Goal: Task Accomplishment & Management: Complete application form

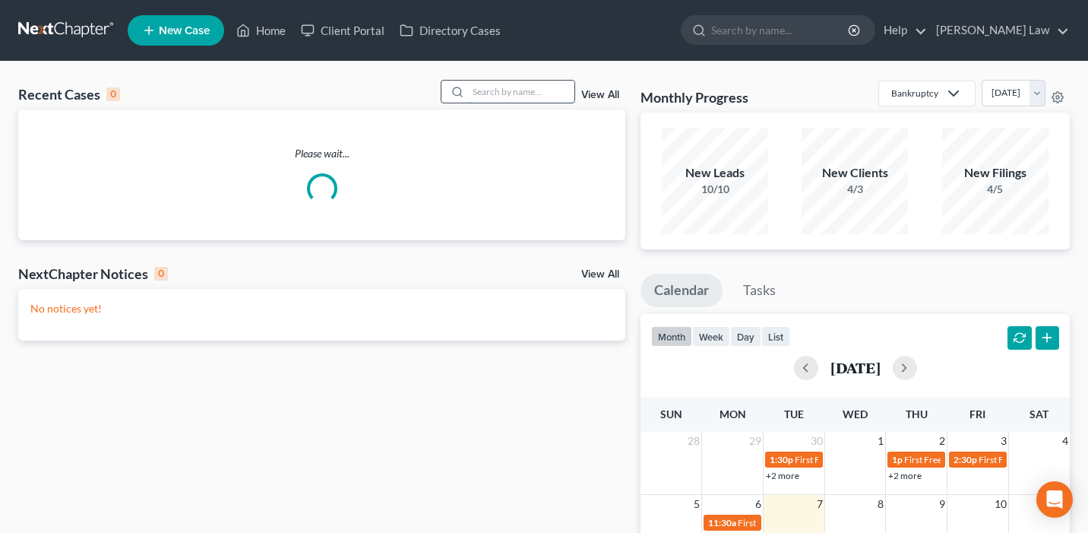
click at [526, 88] on input "search" at bounding box center [521, 92] width 106 height 22
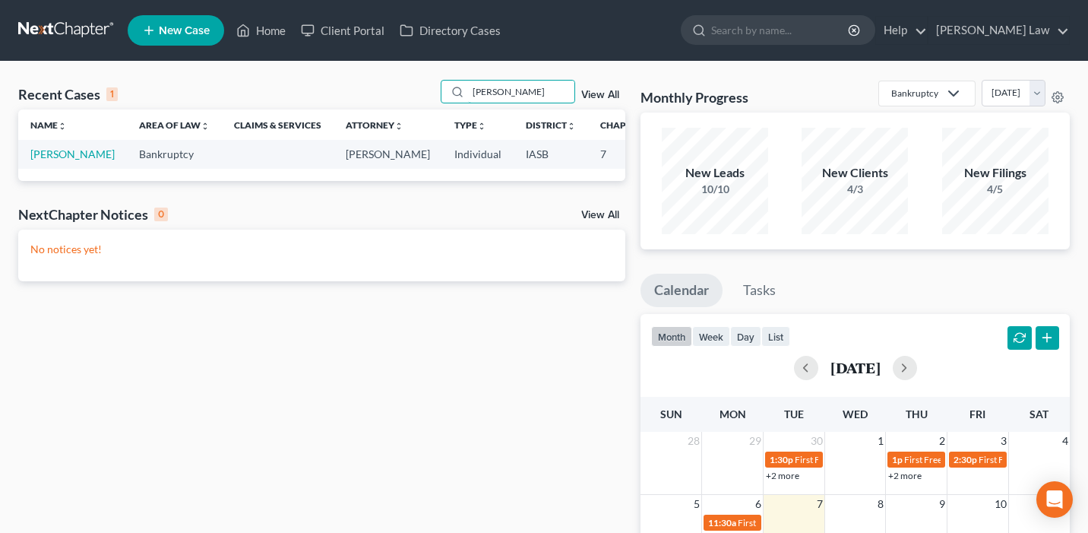
type input "[PERSON_NAME]"
click at [43, 168] on td "[PERSON_NAME]" at bounding box center [72, 154] width 109 height 28
click at [43, 160] on link "[PERSON_NAME]" at bounding box center [72, 153] width 84 height 13
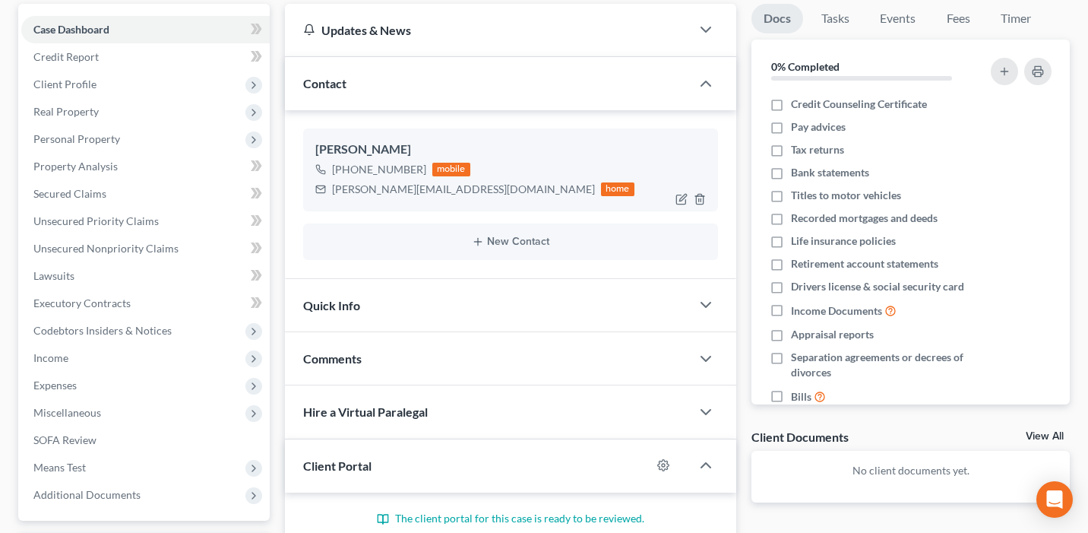
scroll to position [140, 0]
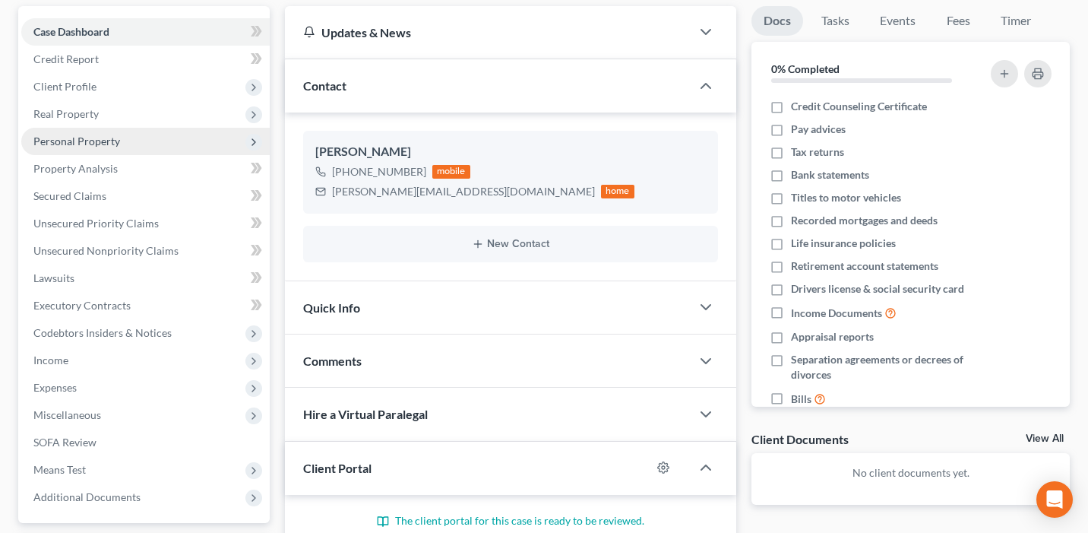
click at [156, 139] on span "Personal Property" at bounding box center [145, 141] width 248 height 27
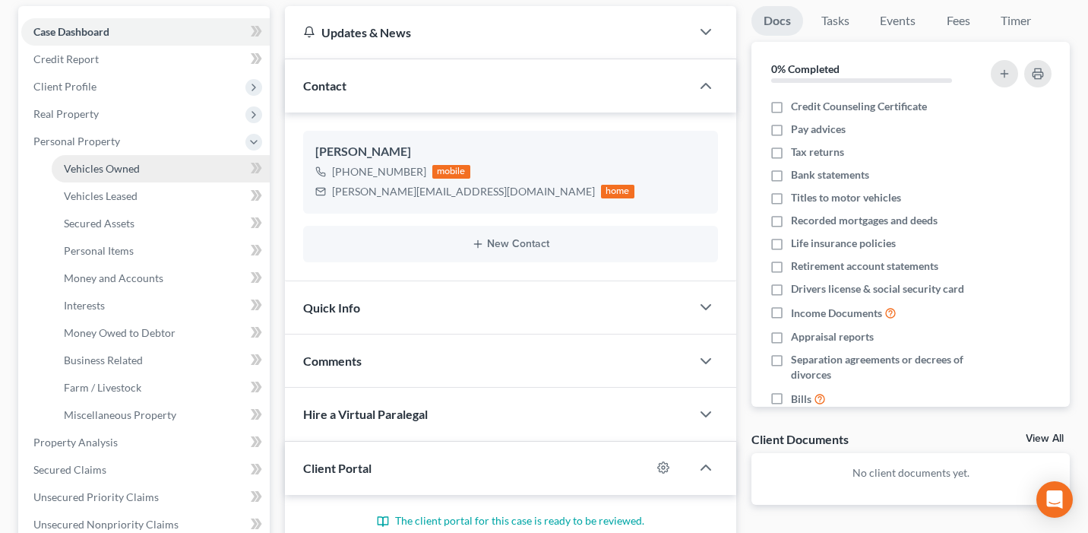
click at [163, 166] on link "Vehicles Owned" at bounding box center [161, 168] width 218 height 27
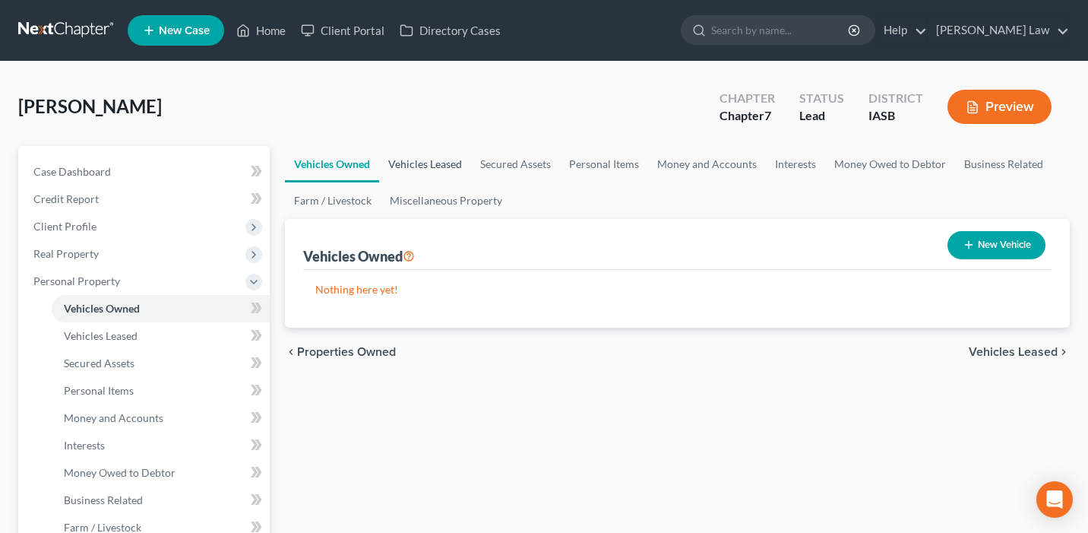
click at [454, 156] on link "Vehicles Leased" at bounding box center [425, 164] width 92 height 36
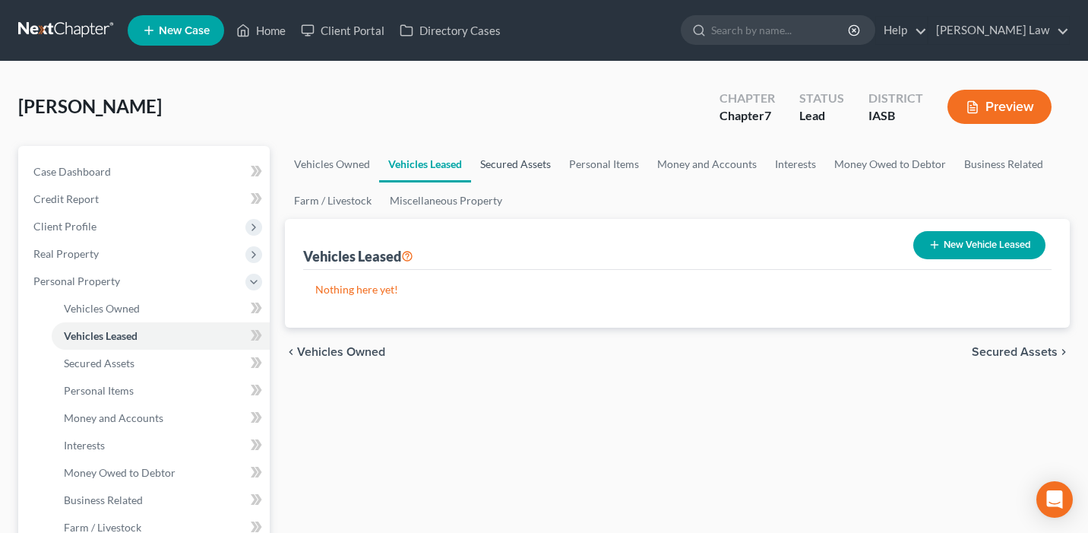
click at [529, 156] on link "Secured Assets" at bounding box center [515, 164] width 89 height 36
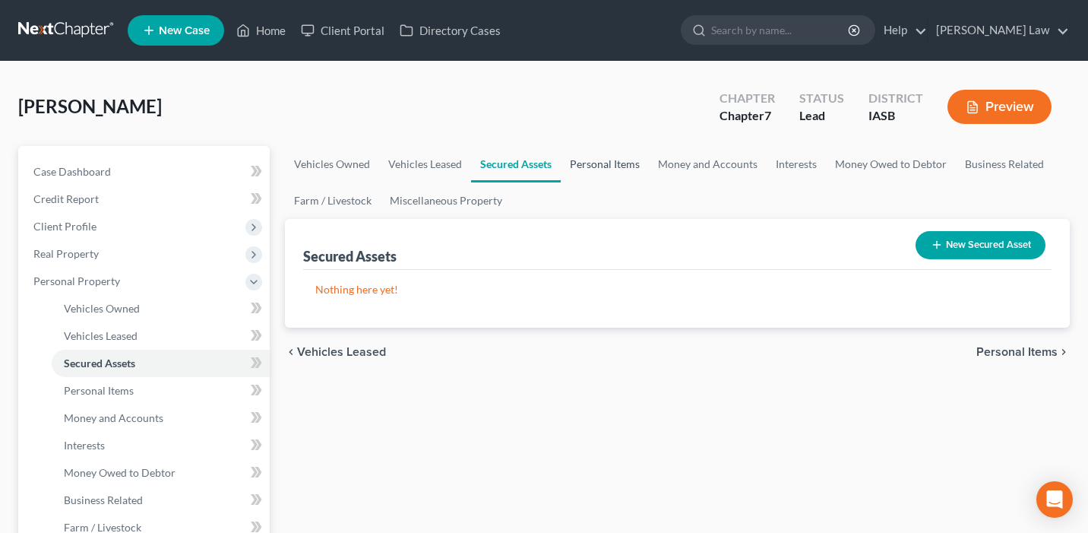
click at [621, 156] on link "Personal Items" at bounding box center [605, 164] width 88 height 36
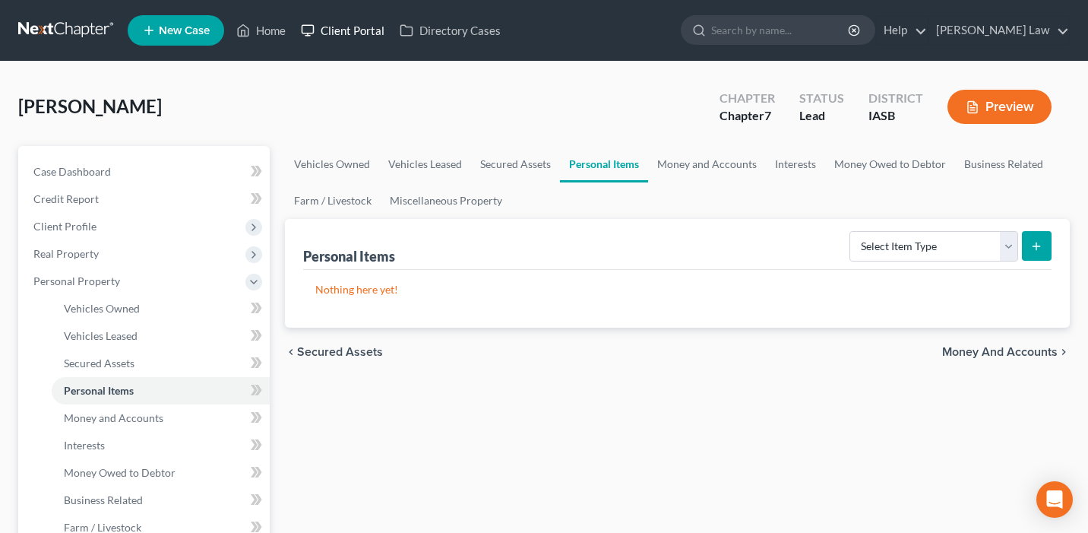
click at [359, 30] on link "Client Portal" at bounding box center [342, 30] width 99 height 27
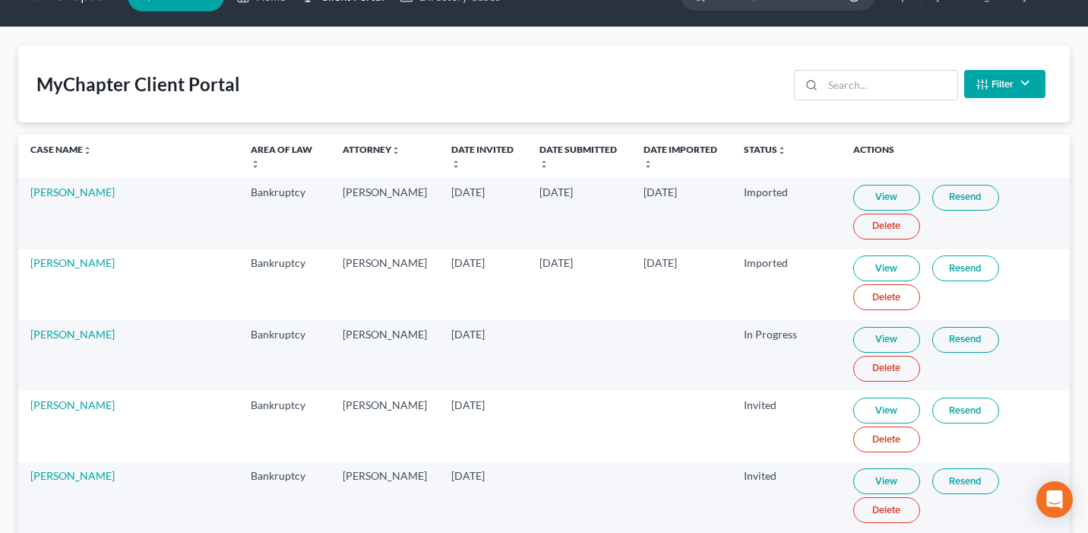
scroll to position [67, 0]
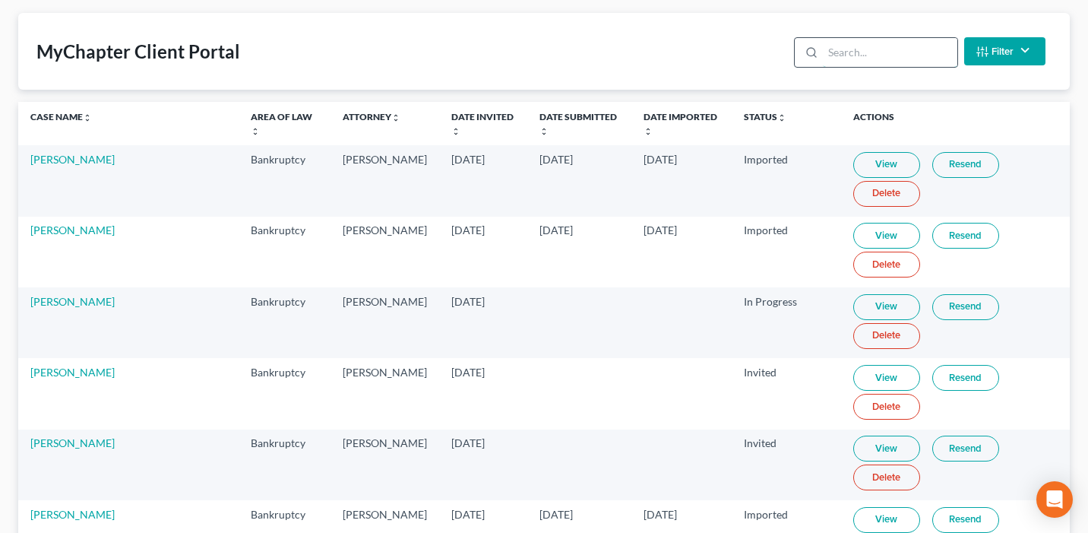
click at [882, 54] on input "search" at bounding box center [890, 52] width 134 height 29
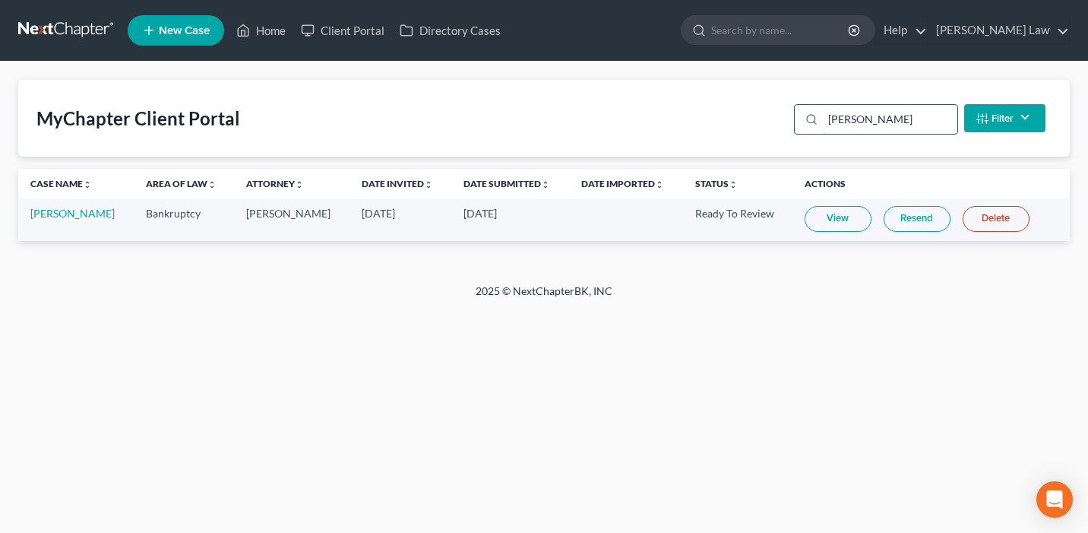
scroll to position [0, 0]
type input "[PERSON_NAME]"
click at [824, 213] on link "View" at bounding box center [838, 219] width 67 height 26
click at [84, 210] on link "[PERSON_NAME]" at bounding box center [72, 213] width 84 height 13
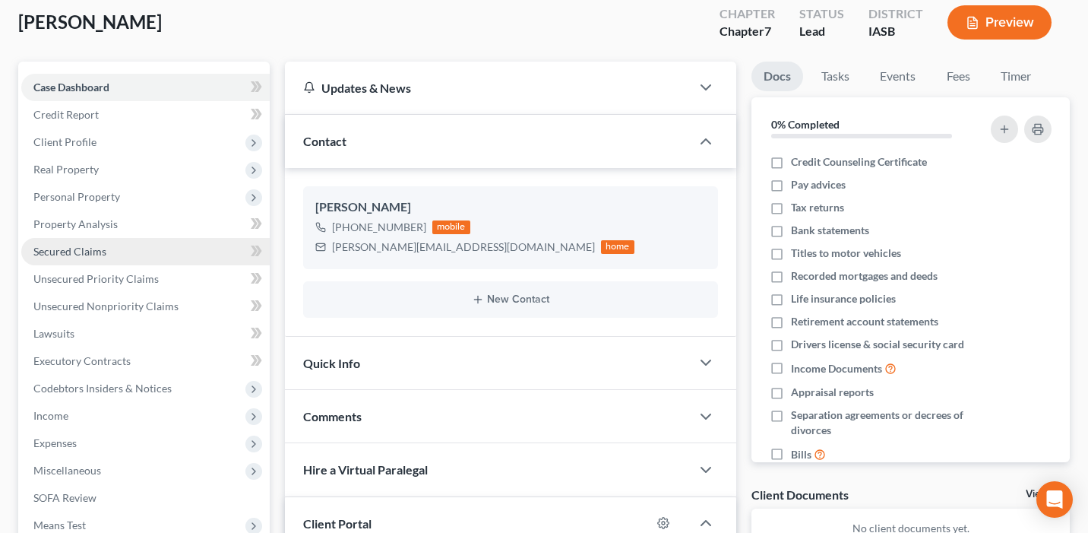
scroll to position [97, 0]
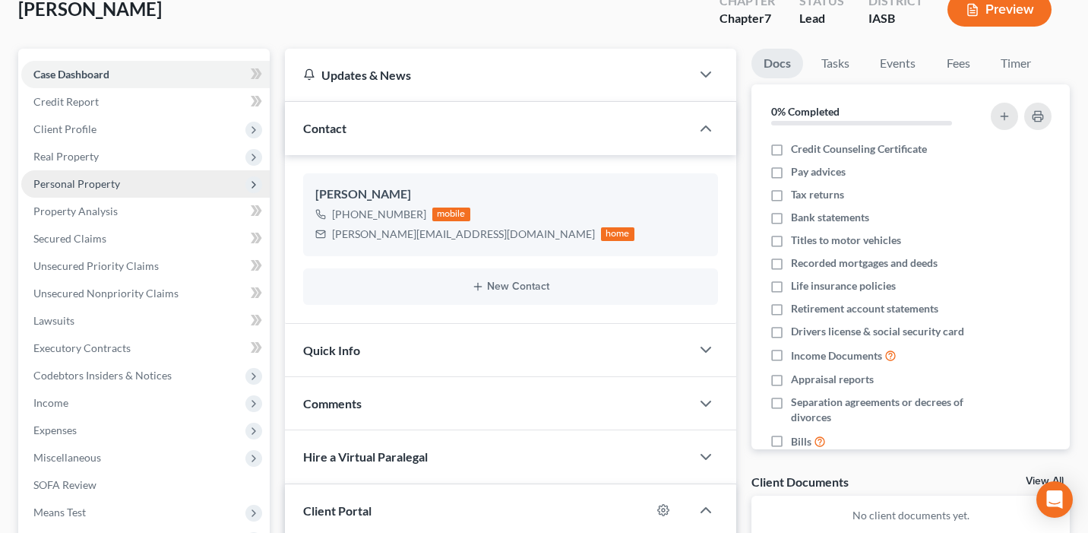
click at [156, 177] on span "Personal Property" at bounding box center [145, 183] width 248 height 27
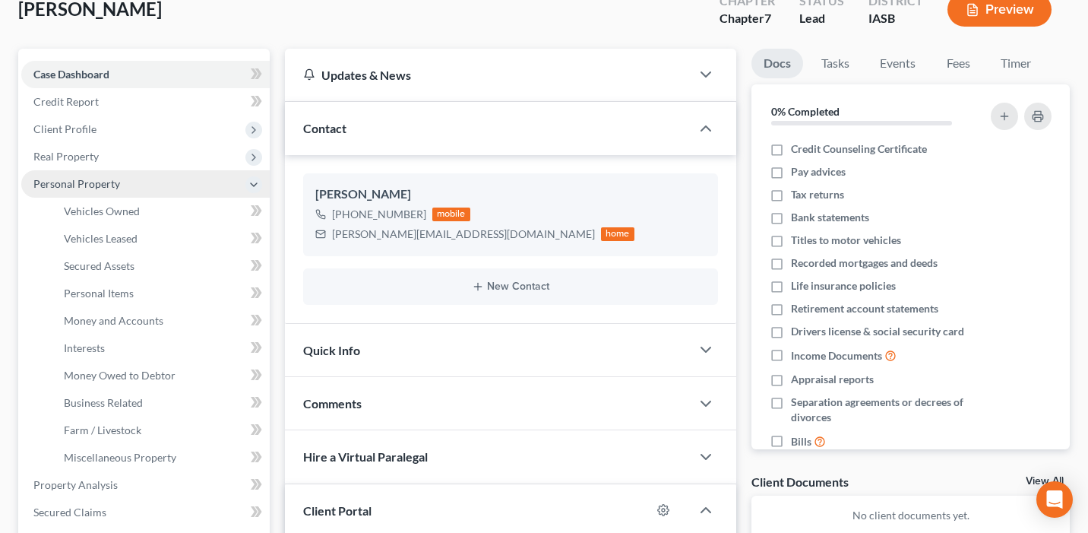
click at [160, 189] on span "Personal Property" at bounding box center [145, 183] width 248 height 27
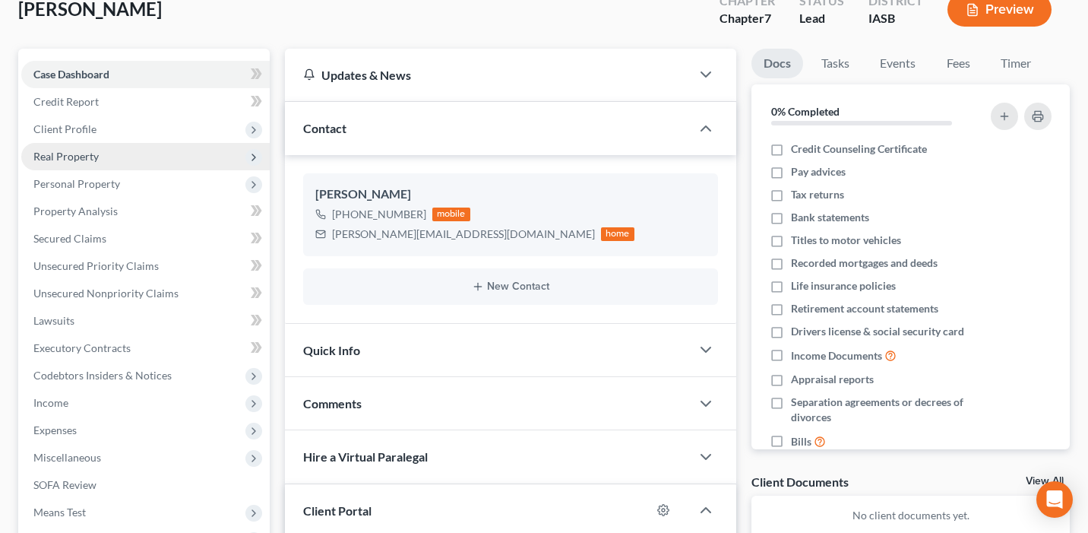
click at [146, 151] on span "Real Property" at bounding box center [145, 156] width 248 height 27
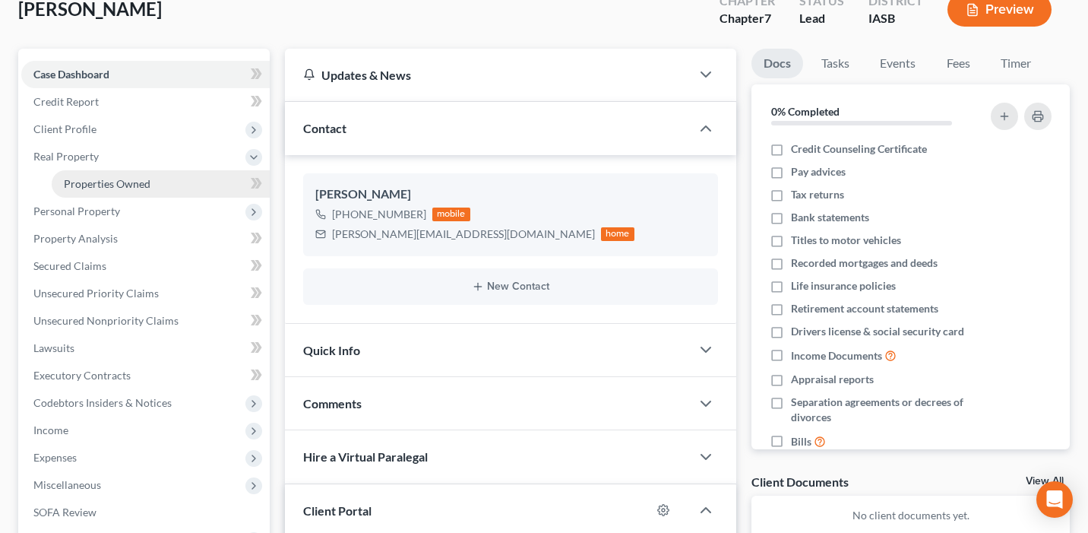
click at [149, 181] on link "Properties Owned" at bounding box center [161, 183] width 218 height 27
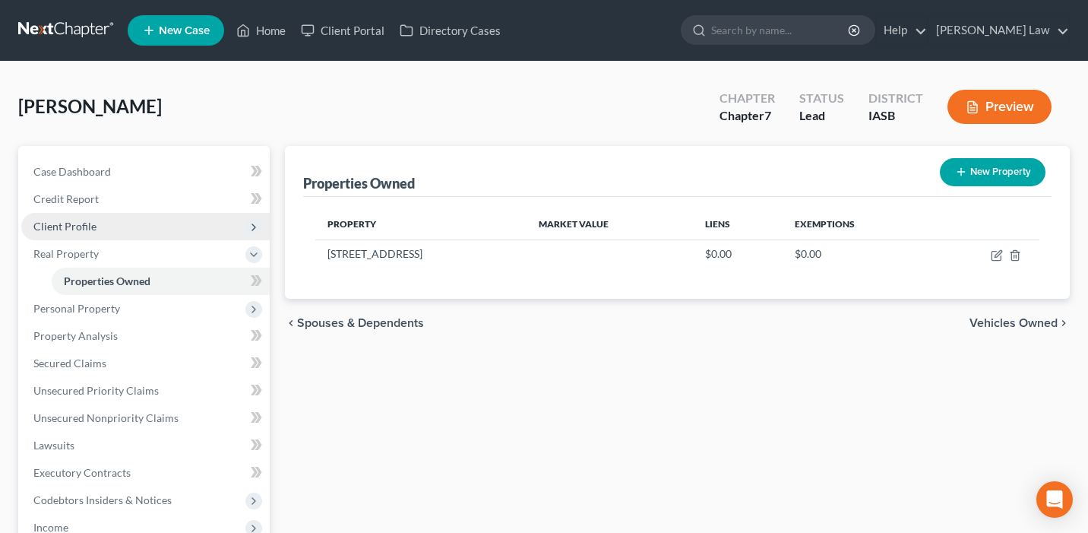
click at [140, 230] on span "Client Profile" at bounding box center [145, 226] width 248 height 27
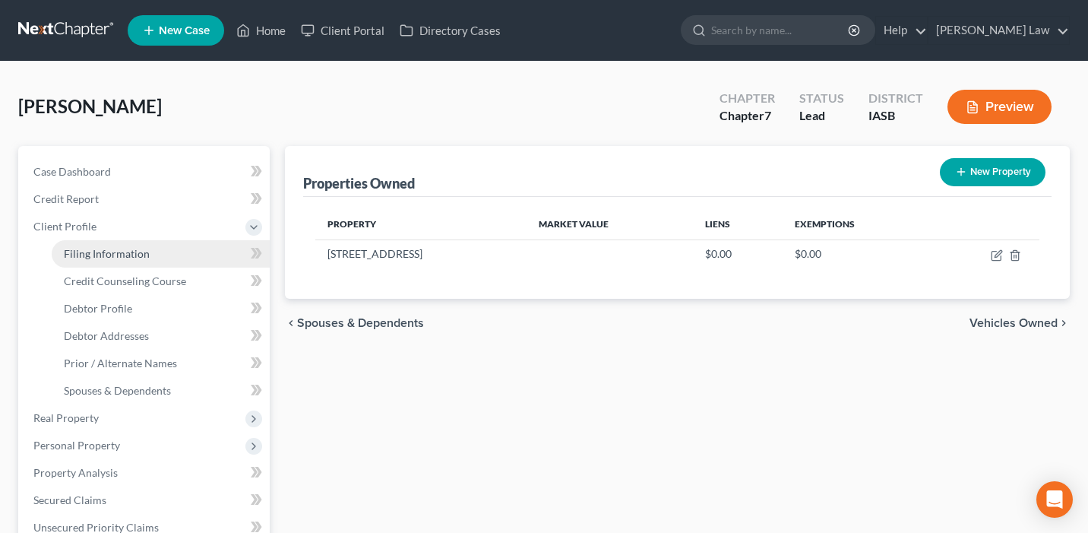
click at [147, 250] on link "Filing Information" at bounding box center [161, 253] width 218 height 27
select select "1"
select select "0"
select select "30"
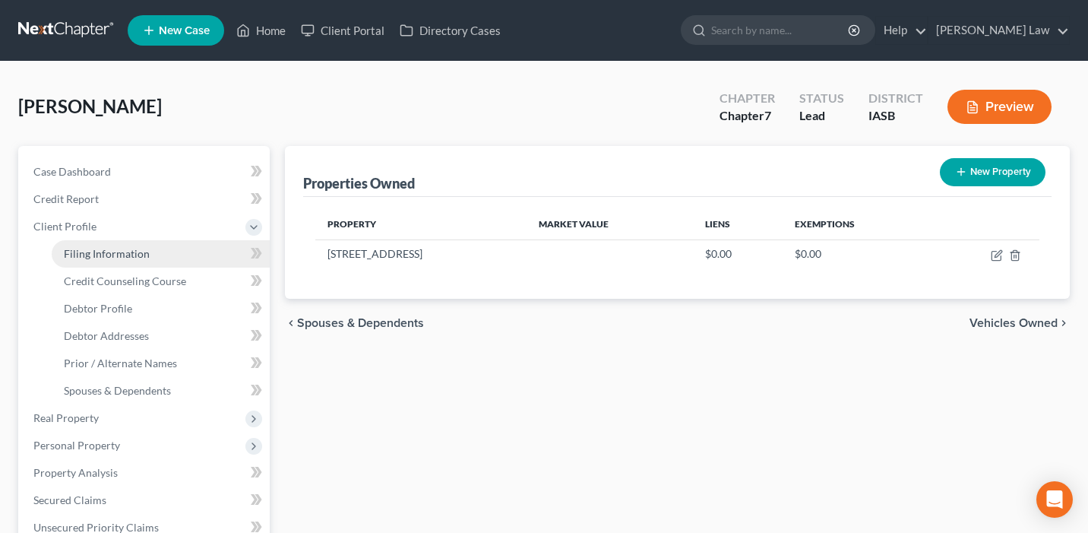
select select "0"
select select "16"
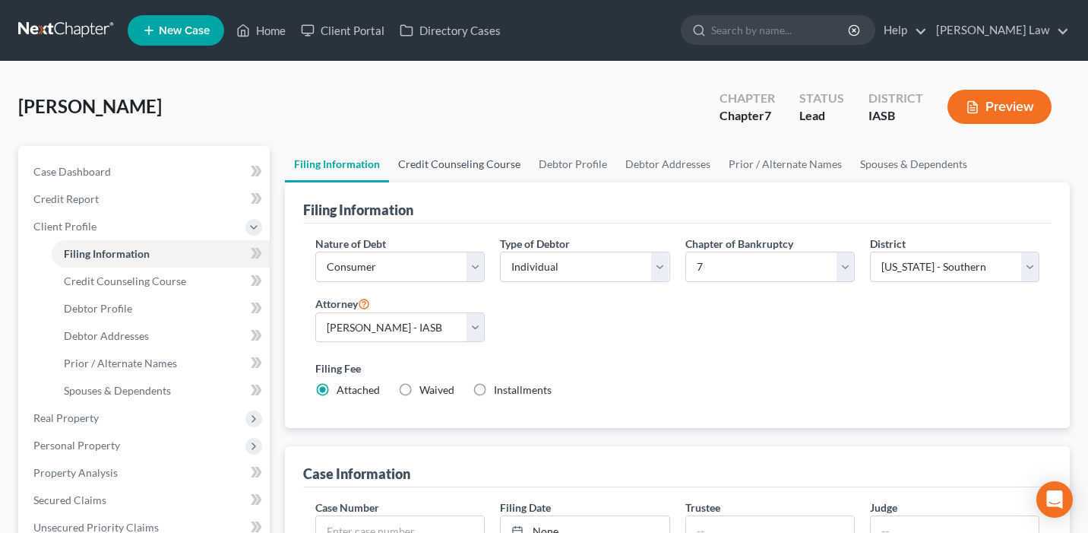
click at [466, 161] on link "Credit Counseling Course" at bounding box center [459, 164] width 141 height 36
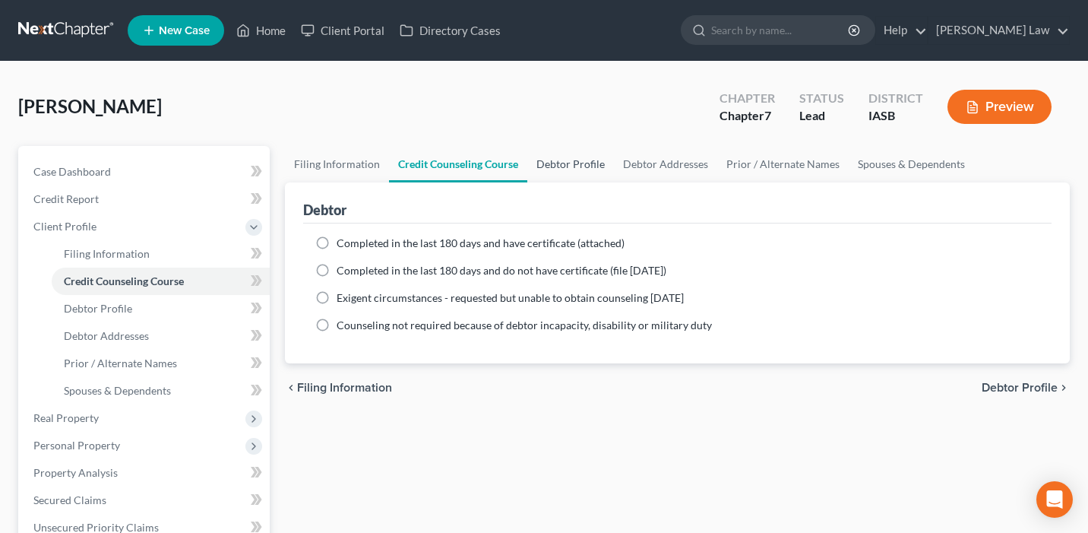
click at [572, 160] on link "Debtor Profile" at bounding box center [570, 164] width 87 height 36
select select "0"
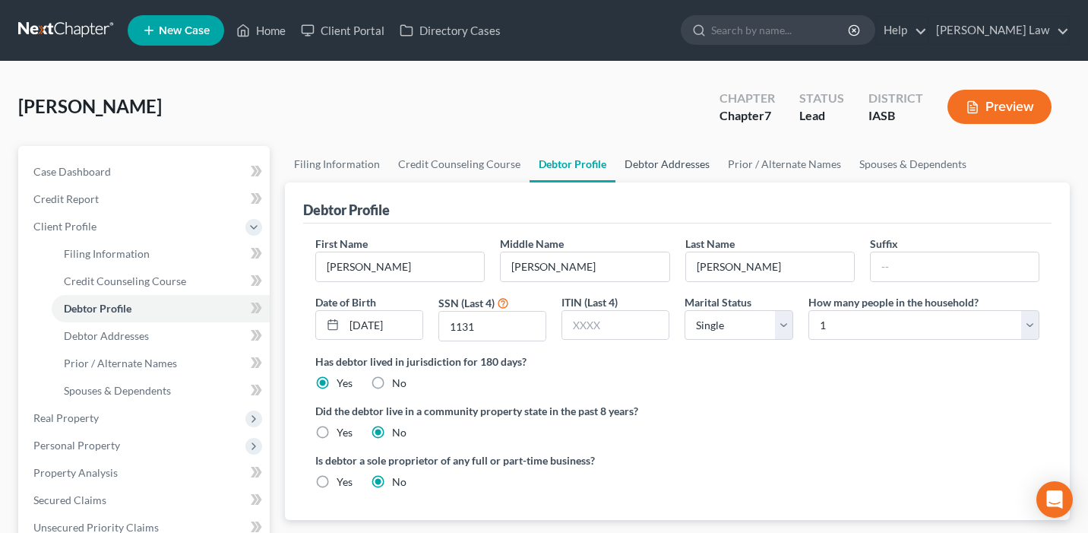
click at [688, 168] on link "Debtor Addresses" at bounding box center [666, 164] width 103 height 36
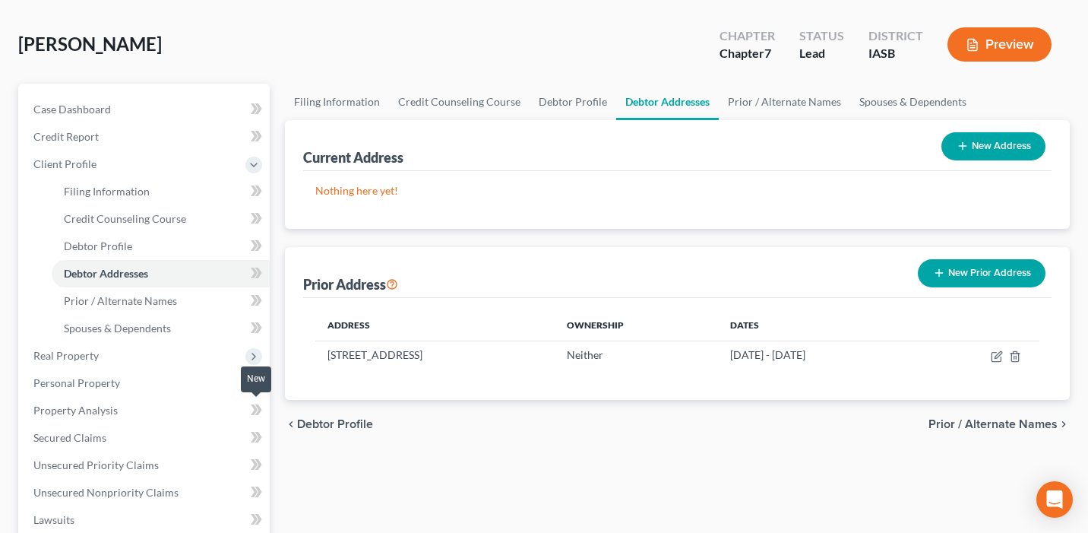
scroll to position [101, 0]
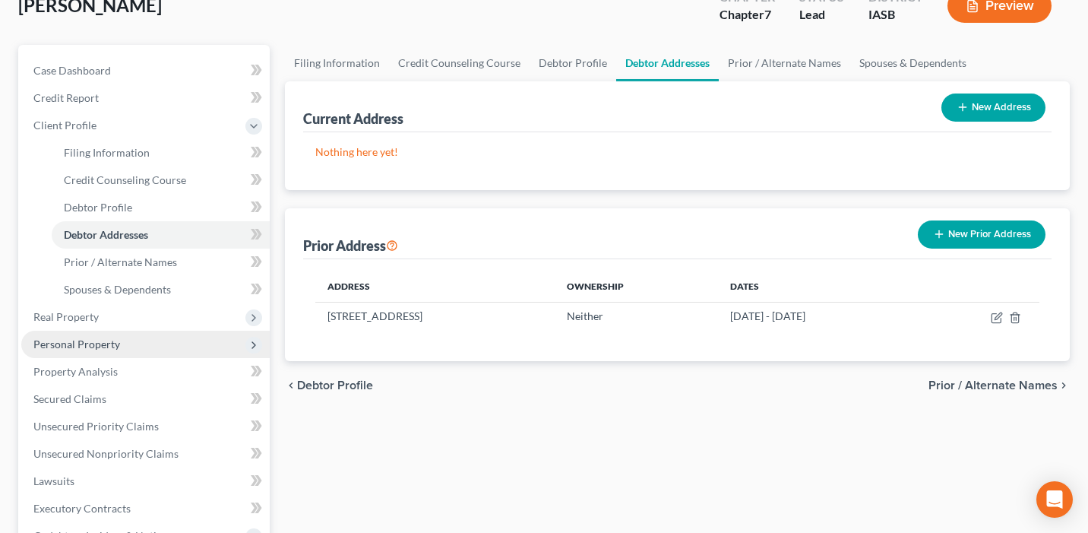
click at [180, 343] on span "Personal Property" at bounding box center [145, 343] width 248 height 27
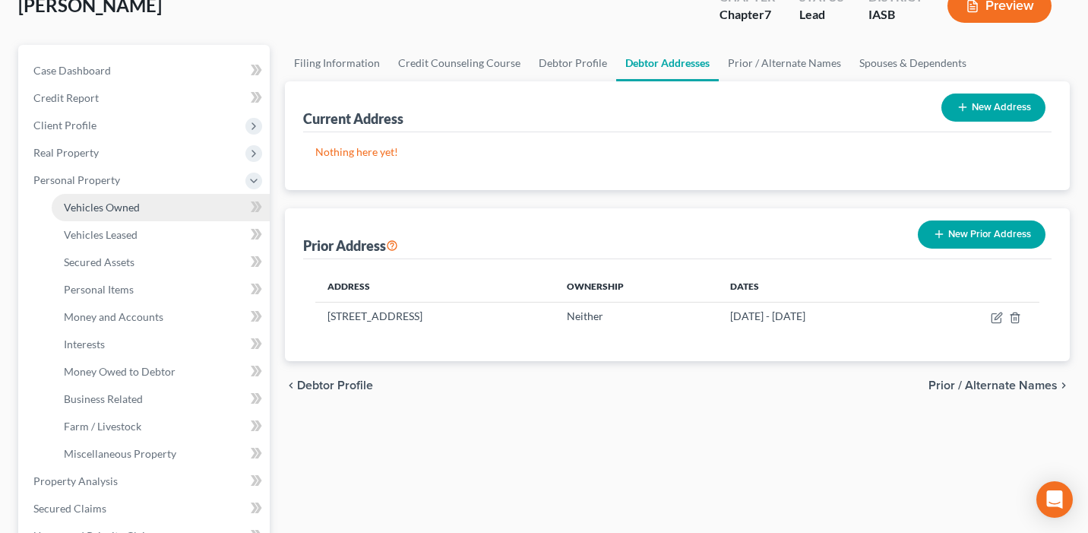
click at [176, 213] on link "Vehicles Owned" at bounding box center [161, 207] width 218 height 27
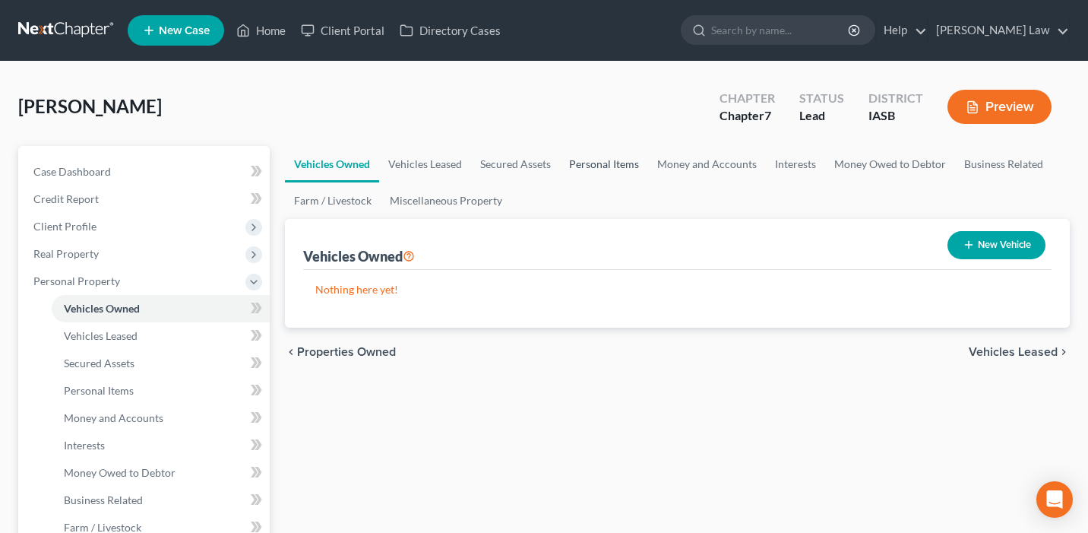
click at [581, 171] on link "Personal Items" at bounding box center [604, 164] width 88 height 36
